Goal: Navigation & Orientation: Go to known website

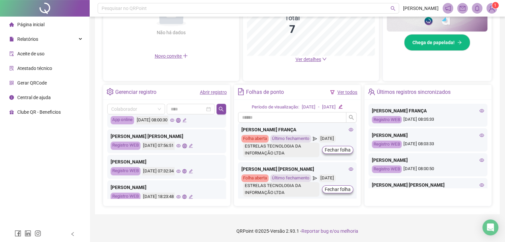
scroll to position [105, 0]
